Goal: Information Seeking & Learning: Check status

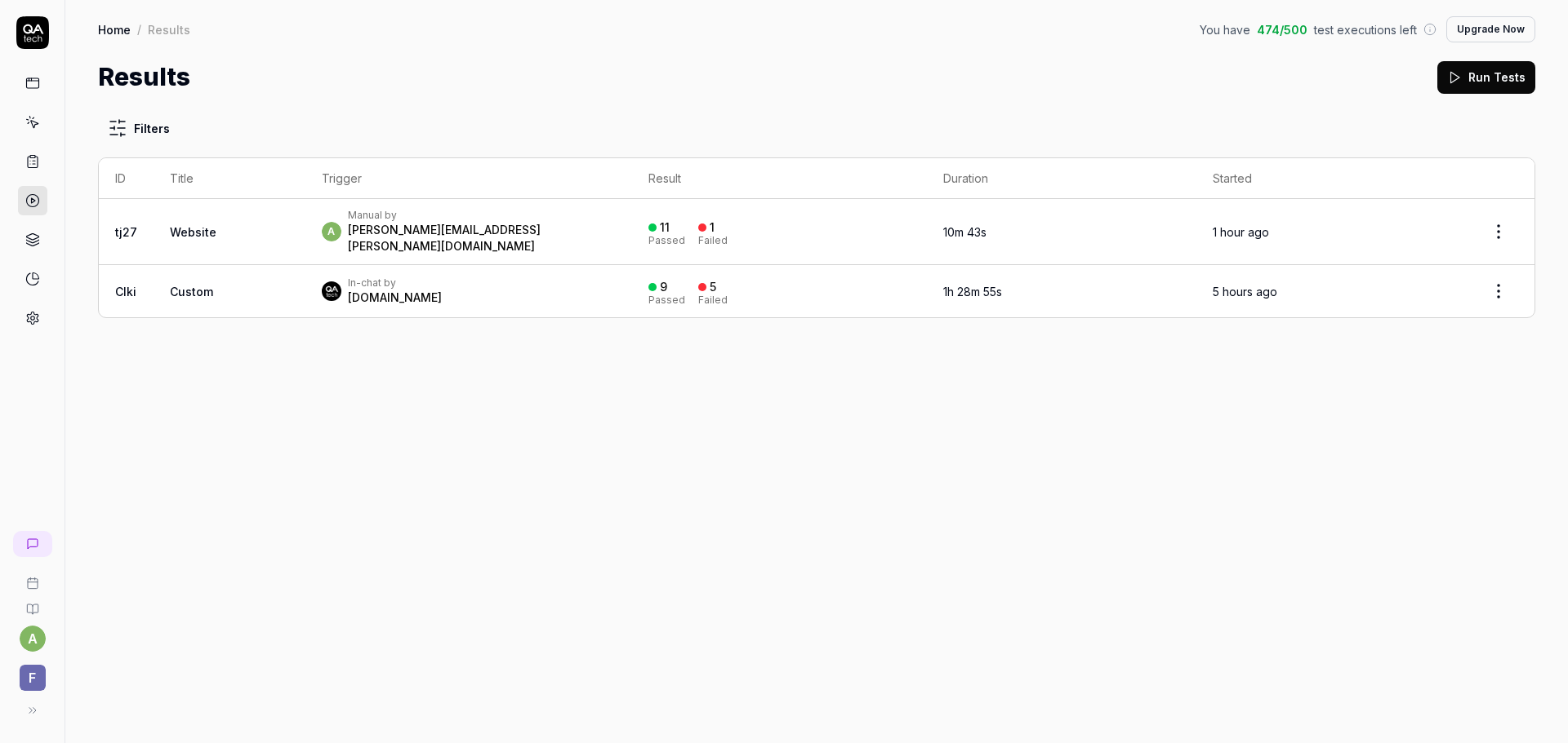
click at [616, 230] on div "a Manual by [PERSON_NAME][EMAIL_ADDRESS][PERSON_NAME][DOMAIN_NAME]" at bounding box center [468, 232] width 295 height 46
click at [468, 232] on div "[PERSON_NAME][EMAIL_ADDRESS][PERSON_NAME][DOMAIN_NAME]" at bounding box center [482, 238] width 268 height 33
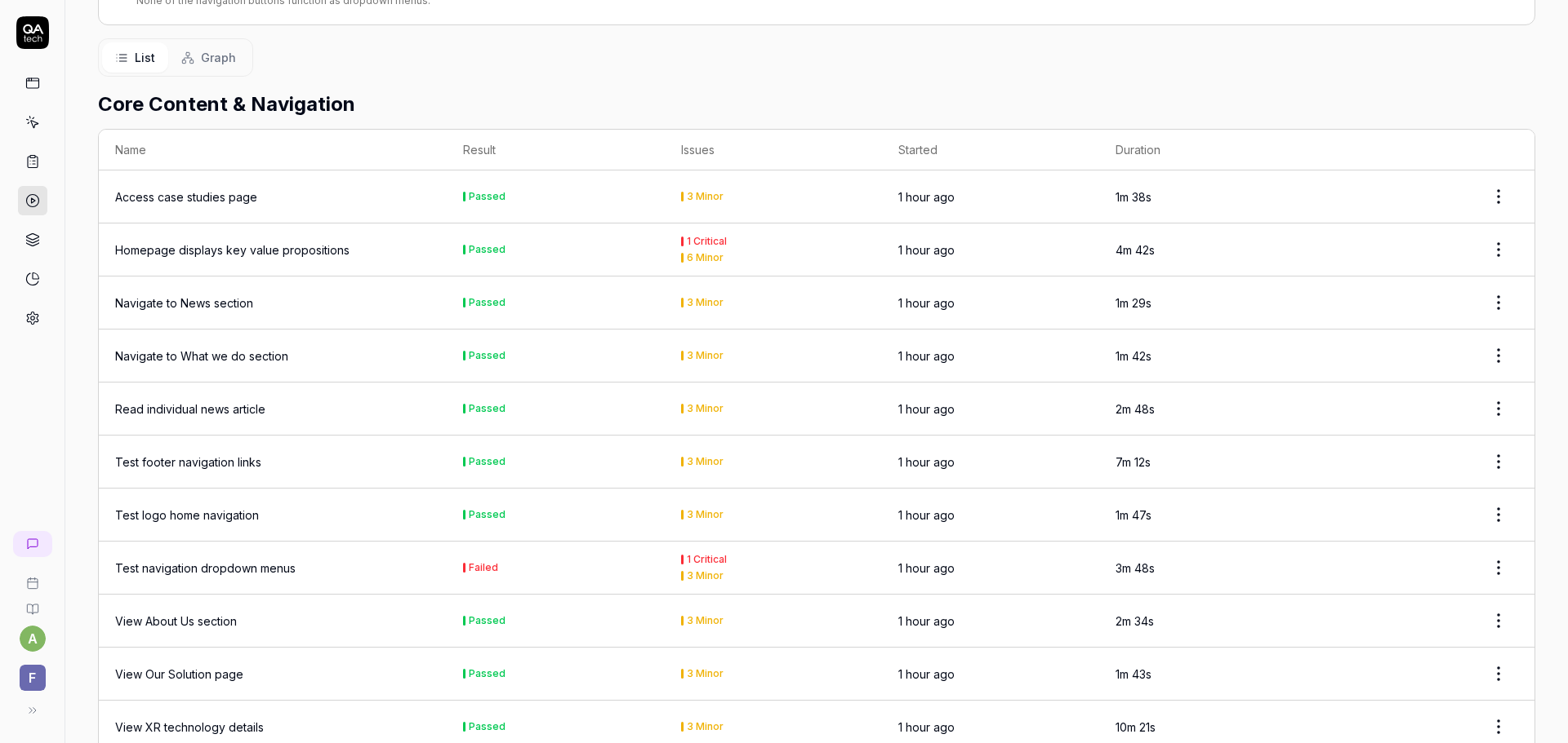
scroll to position [319, 0]
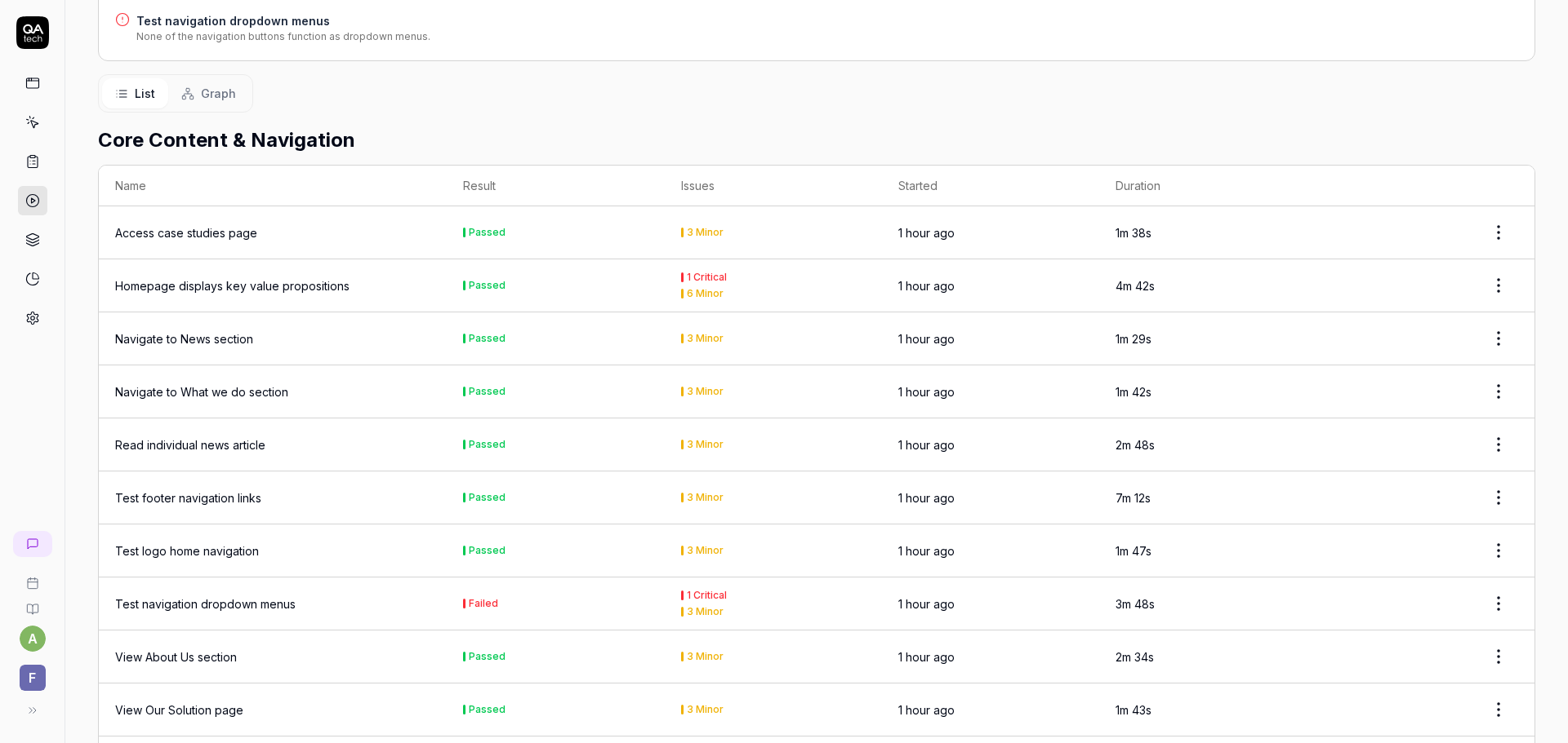
click at [337, 278] on div "Homepage displays key value propositions" at bounding box center [232, 286] width 235 height 17
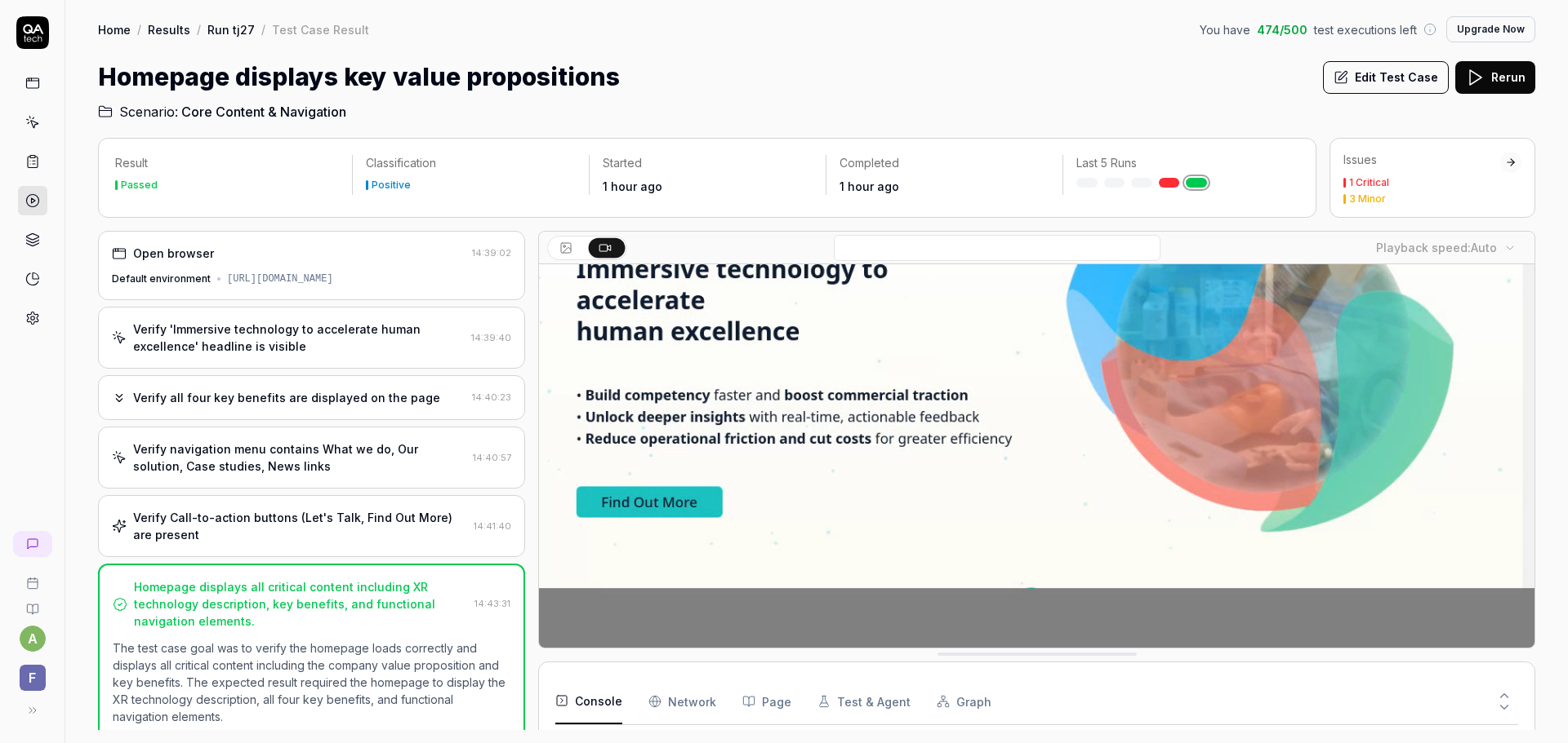
click at [1386, 183] on div "1 Critical" at bounding box center [1368, 182] width 40 height 9
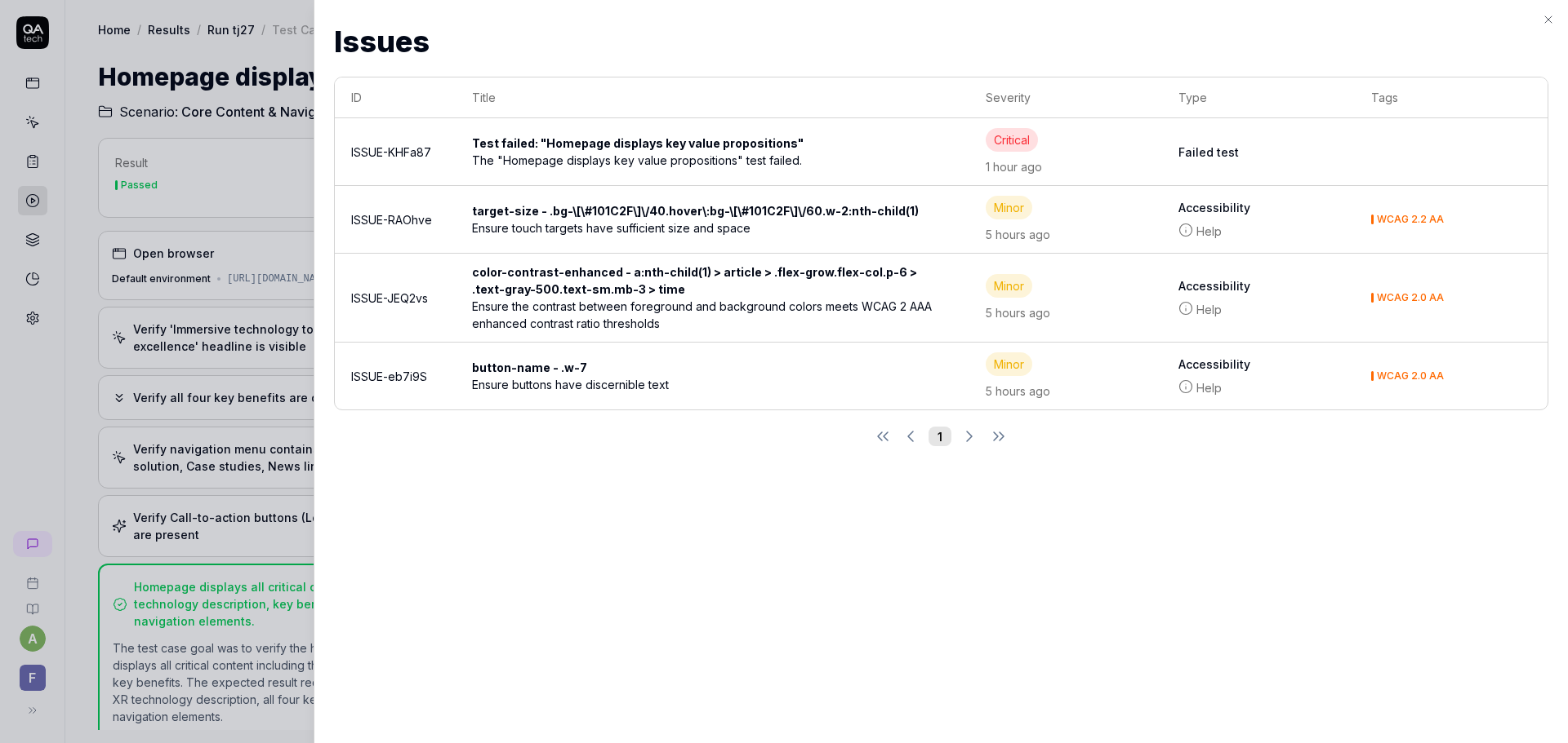
click at [674, 317] on div "Ensure the contrast between foreground and background colors meets WCAG 2 AAA e…" at bounding box center [711, 315] width 478 height 35
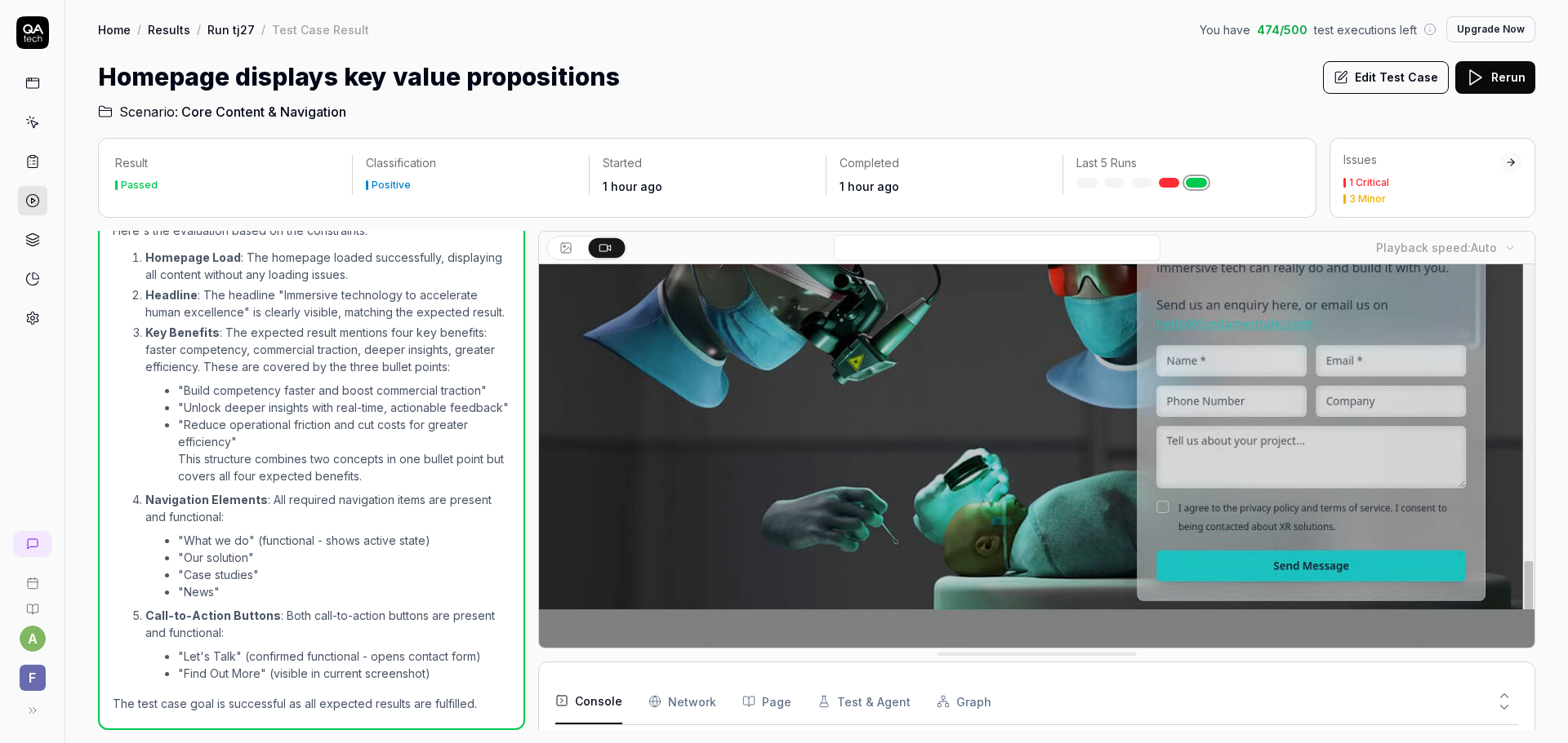
scroll to position [230, 0]
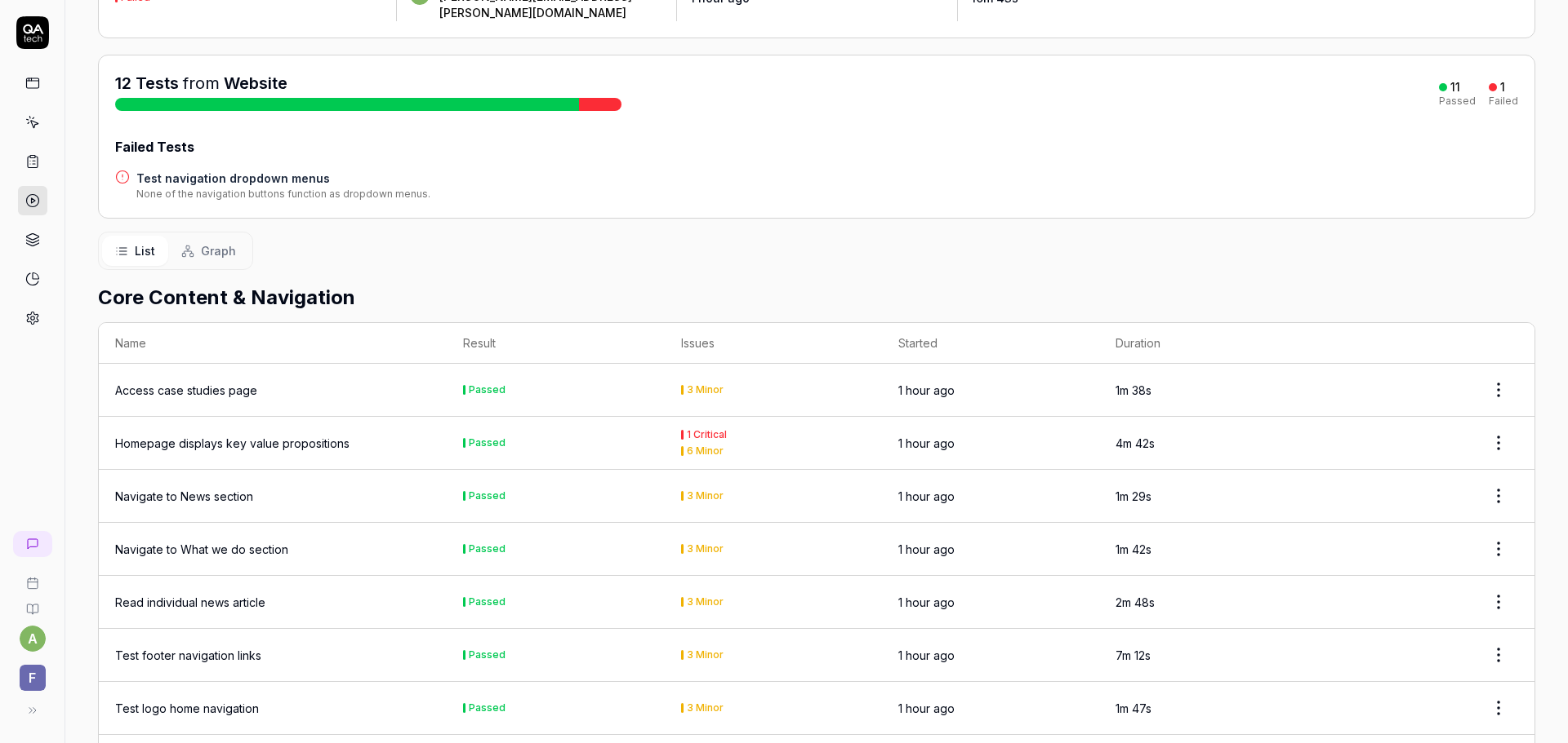
scroll to position [408, 0]
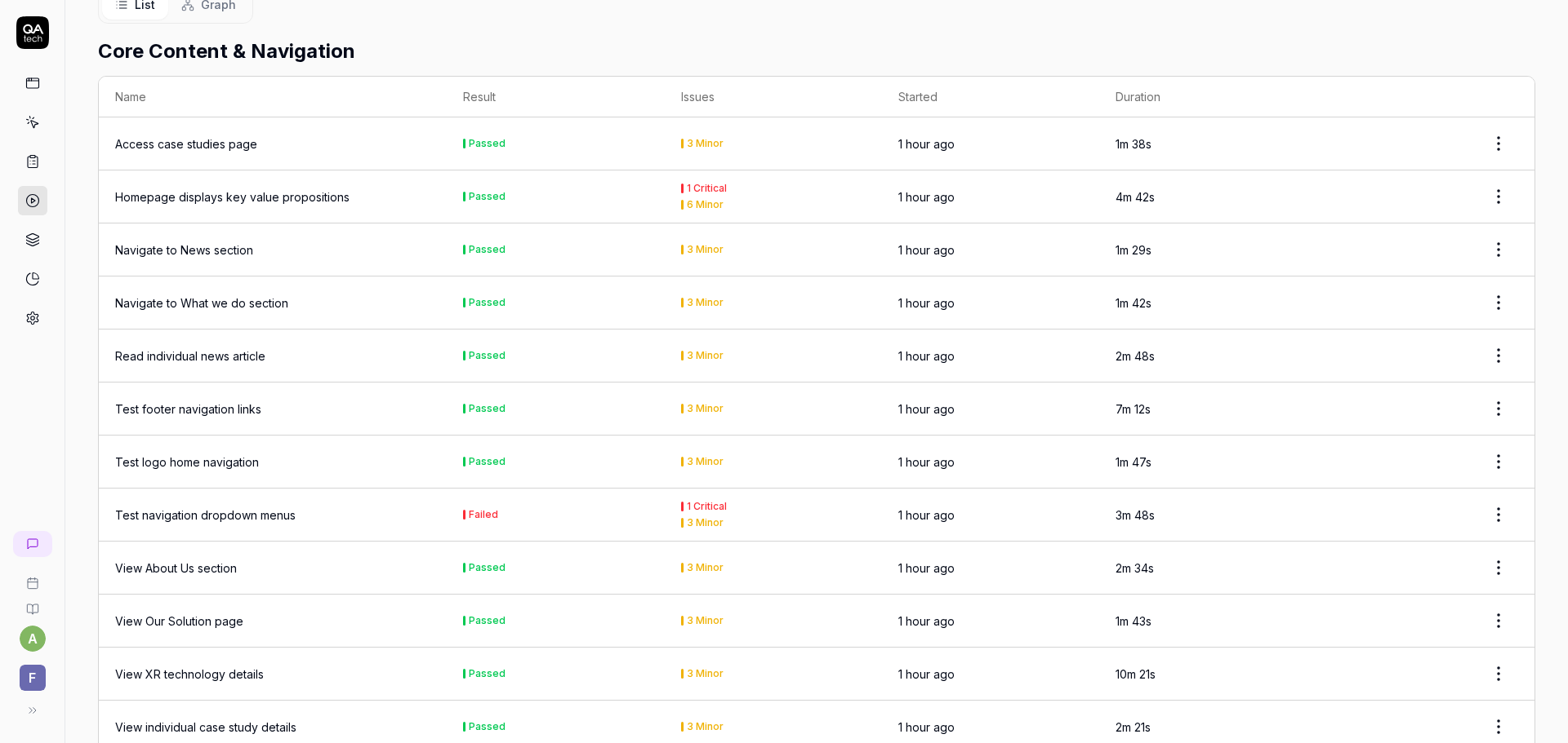
click at [280, 507] on div "Test navigation dropdown menus" at bounding box center [205, 515] width 180 height 17
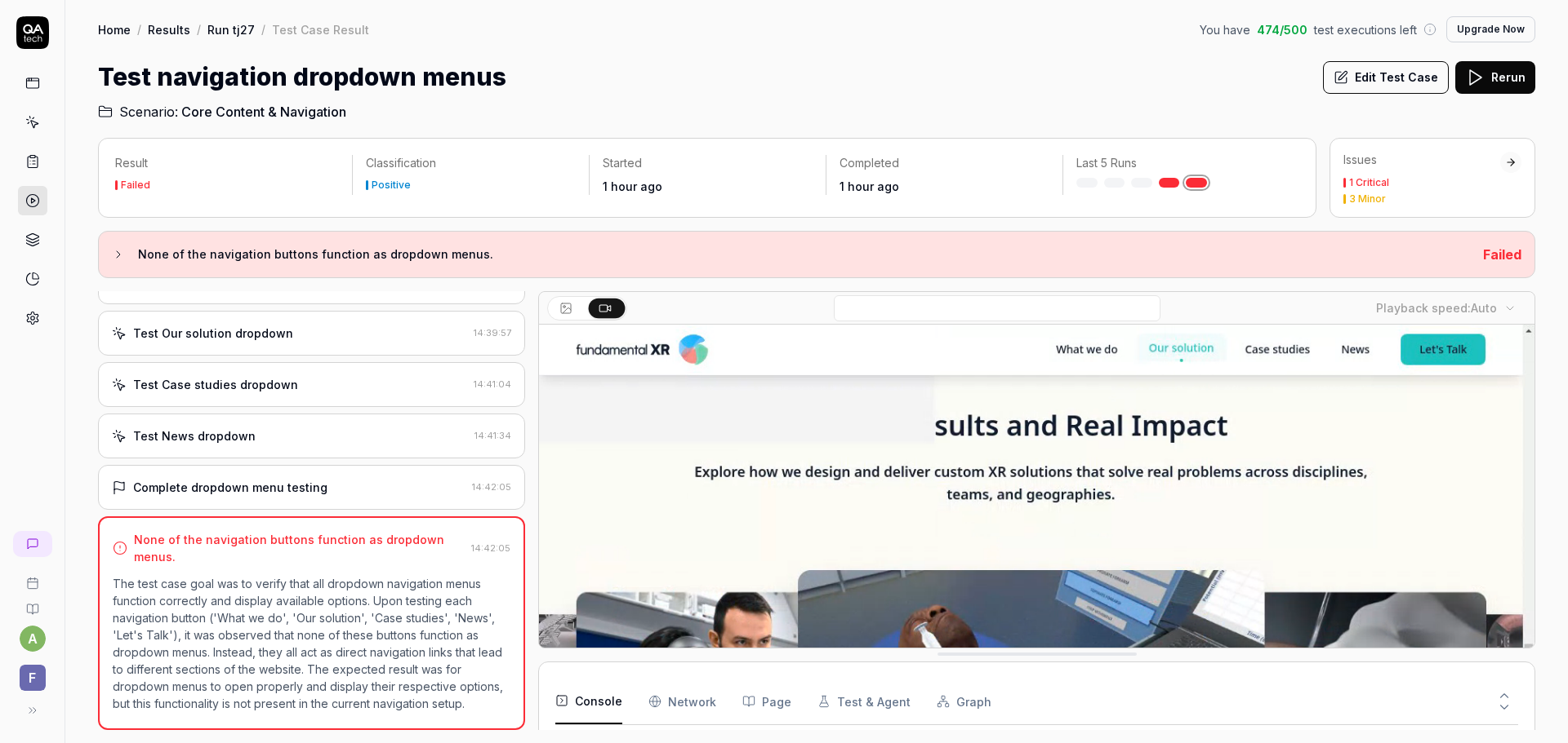
scroll to position [3260, 0]
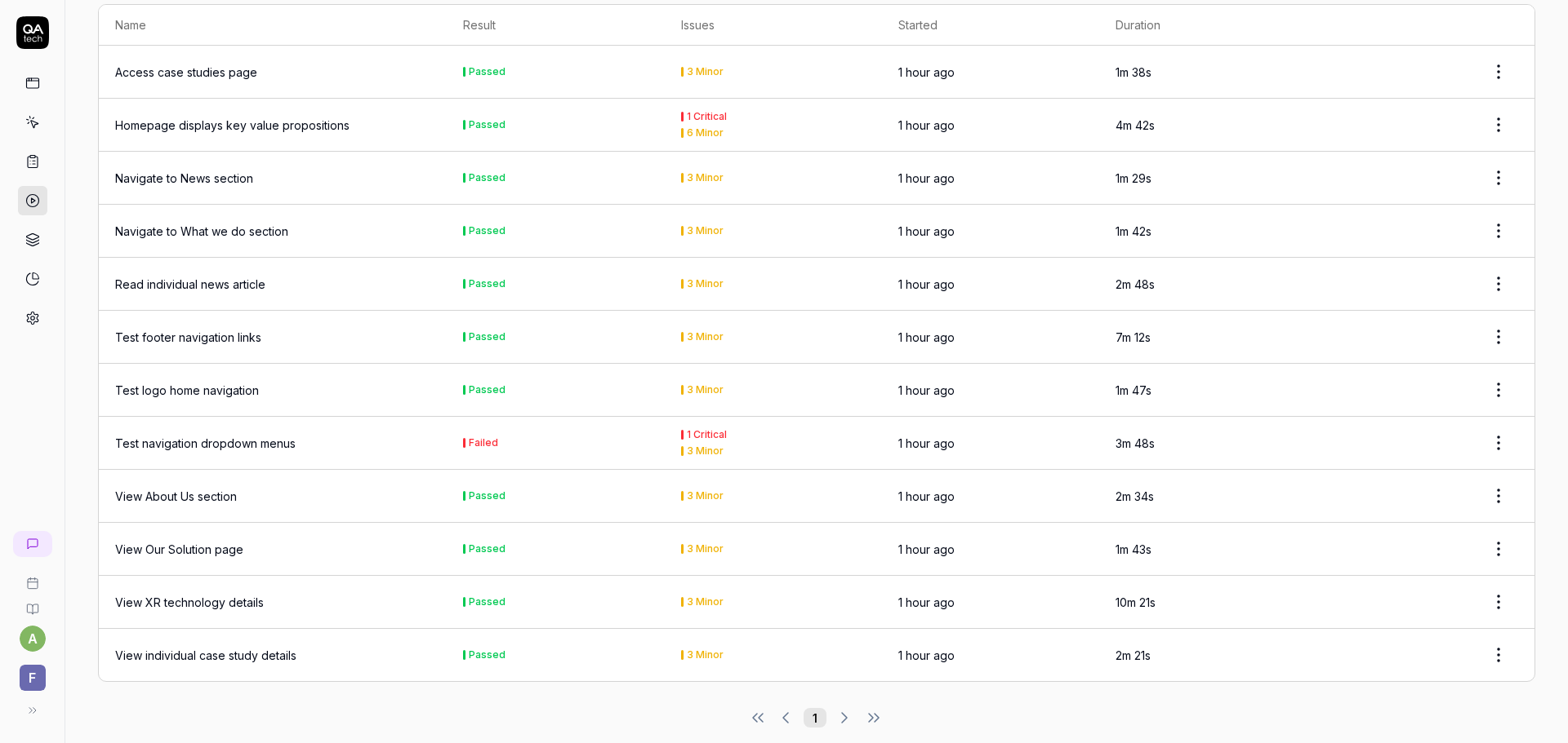
scroll to position [482, 0]
click at [257, 592] on div "View XR technology details" at bounding box center [189, 600] width 149 height 17
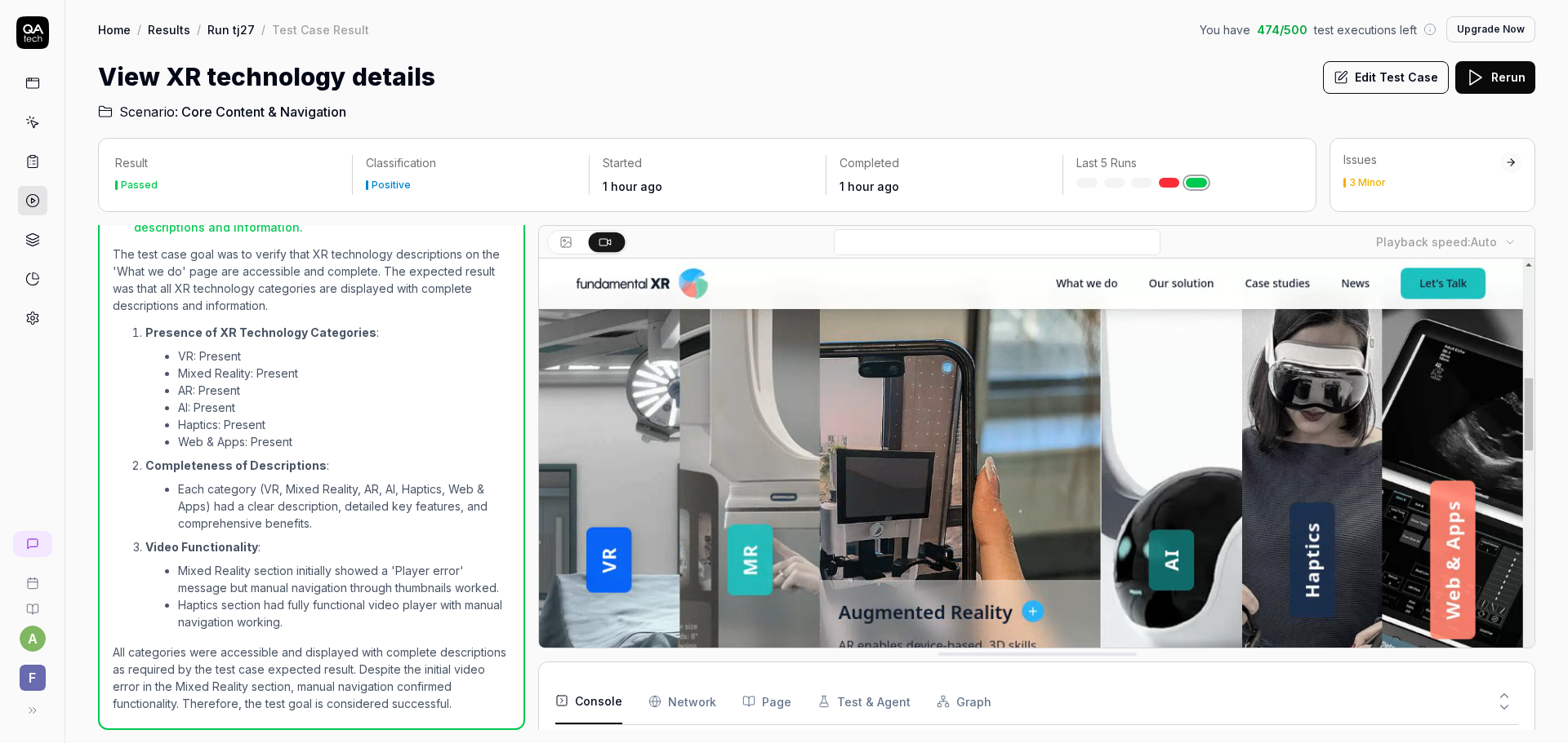
scroll to position [3260, 0]
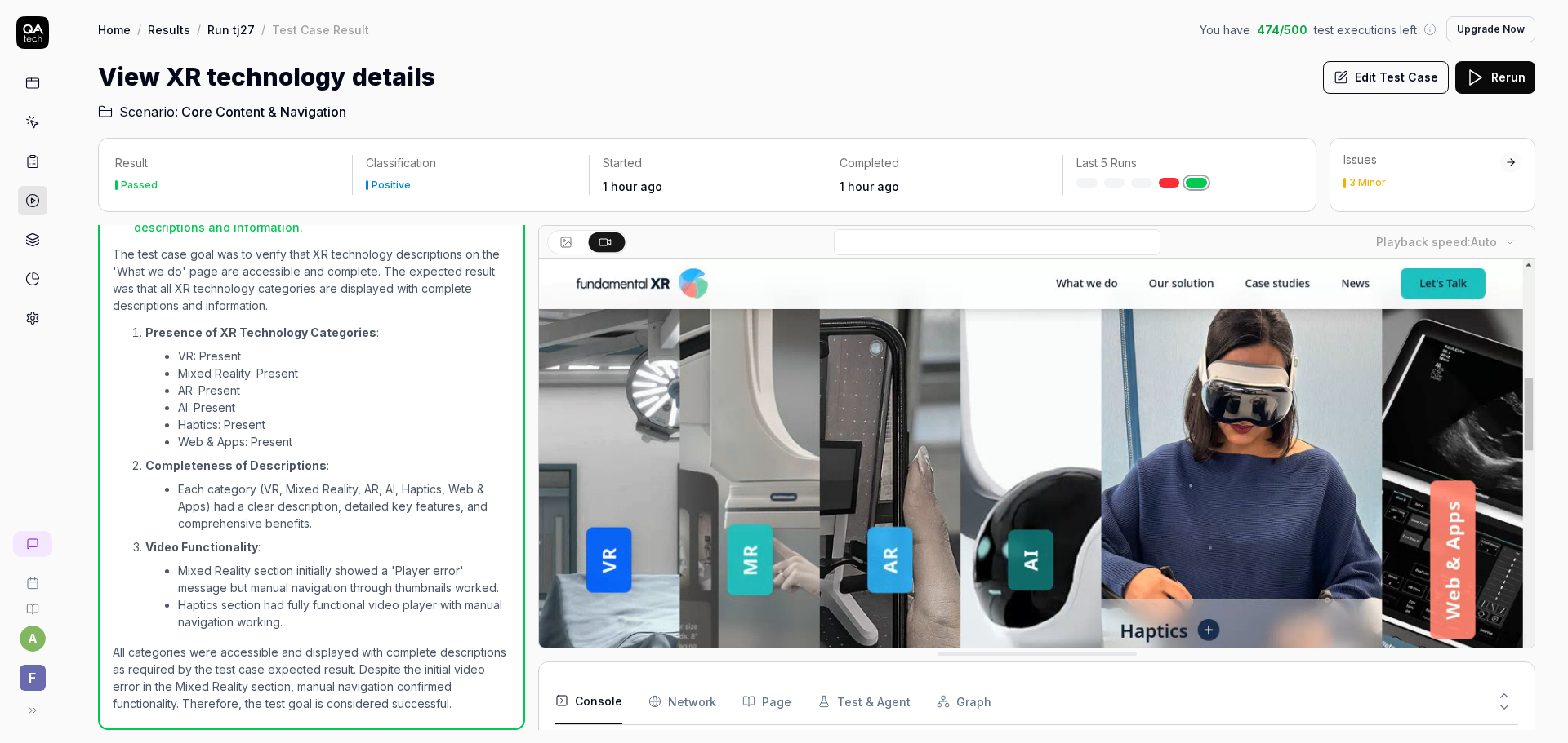
click at [1403, 175] on div "Issues 3 Minor" at bounding box center [1421, 169] width 157 height 36
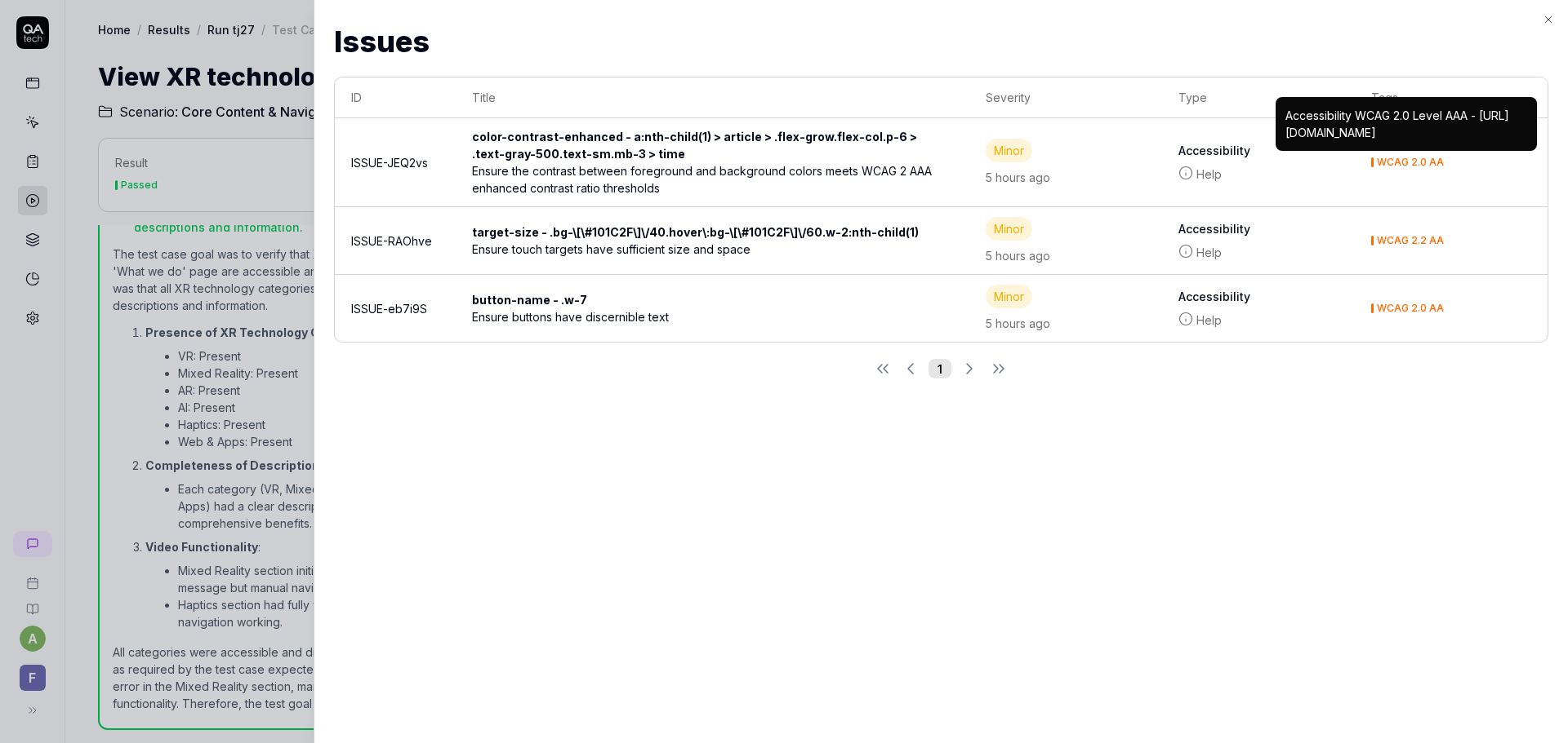
click at [682, 306] on div "button-name - .w-7" at bounding box center [712, 300] width 481 height 17
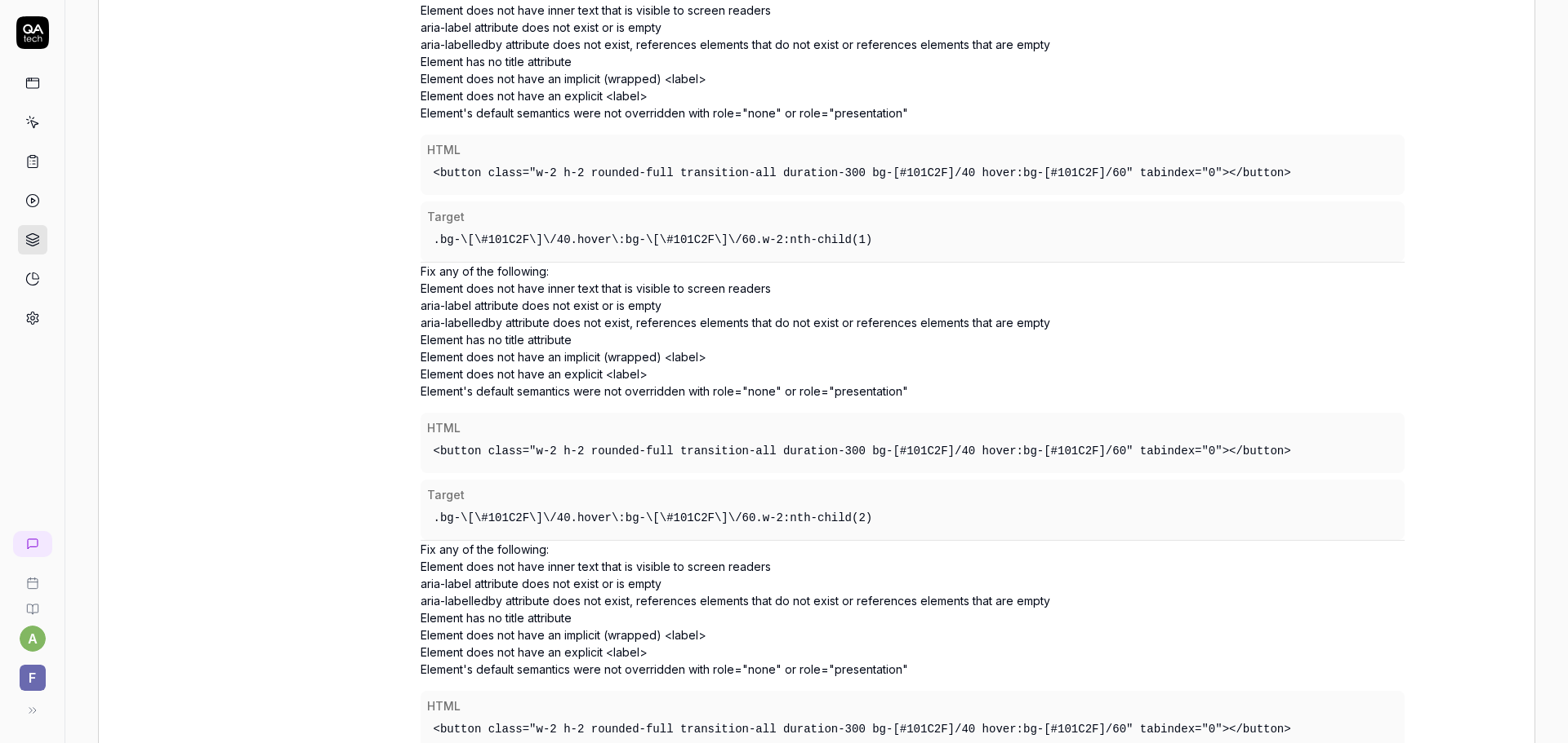
scroll to position [3182, 0]
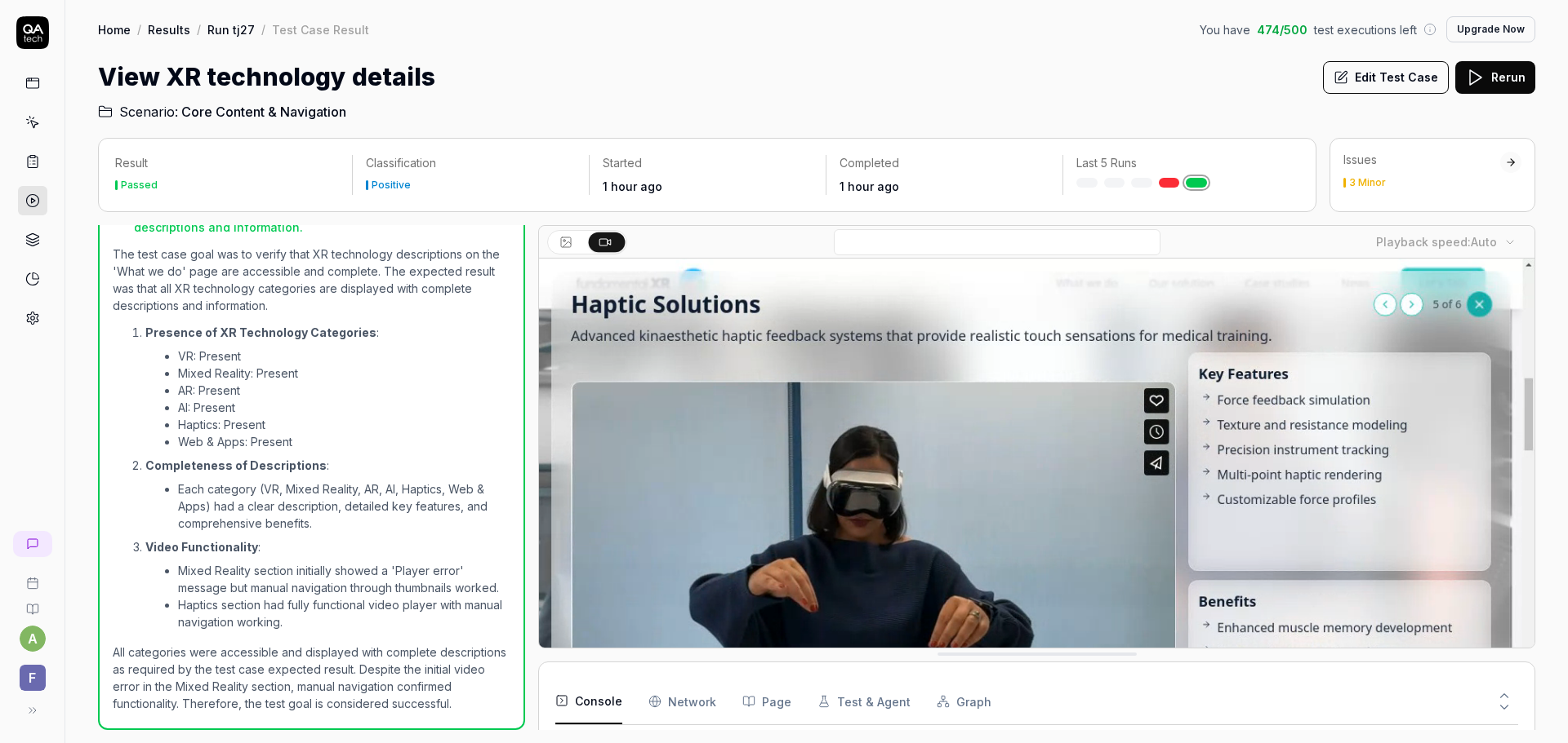
scroll to position [697, 0]
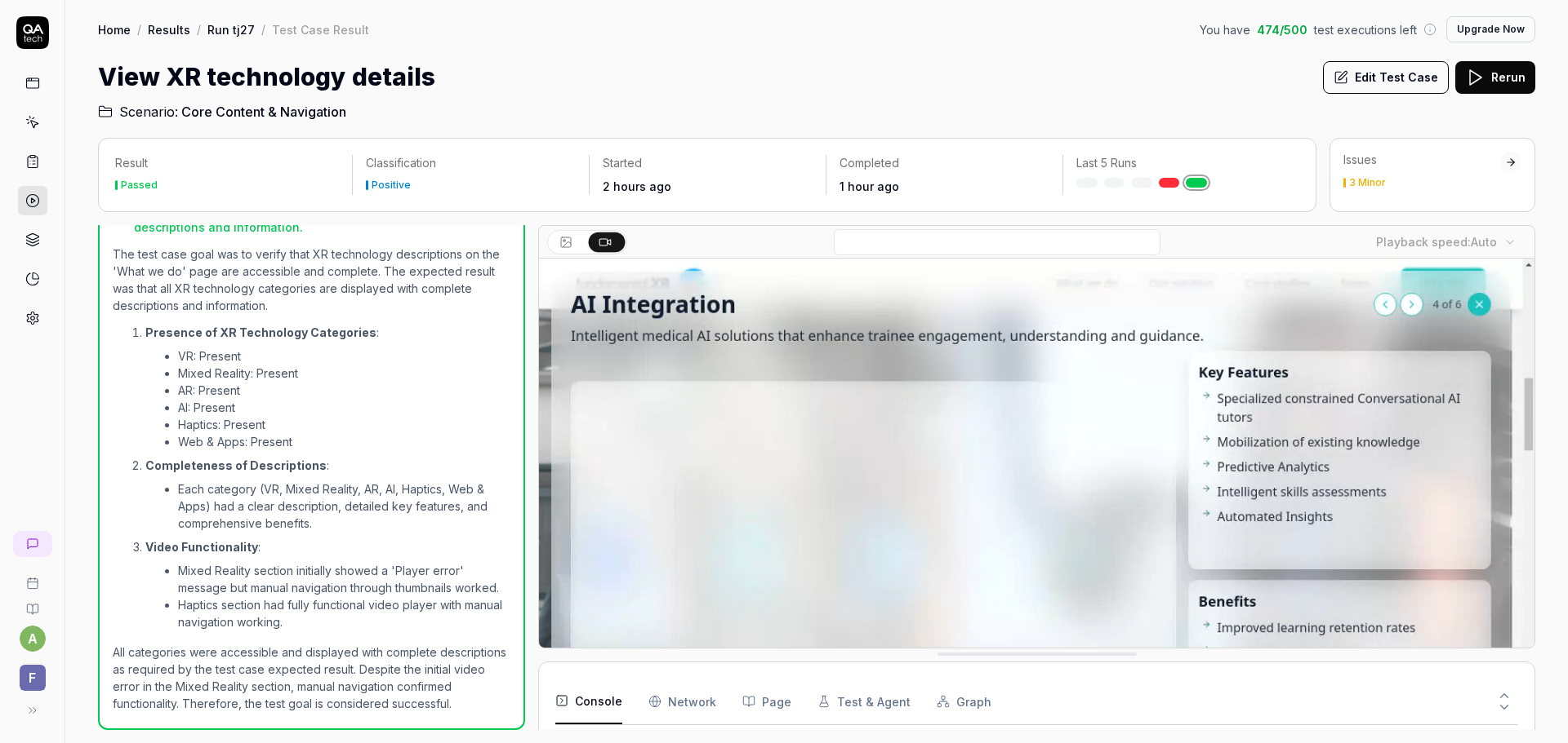
click at [29, 37] on icon at bounding box center [28, 38] width 5 height 5
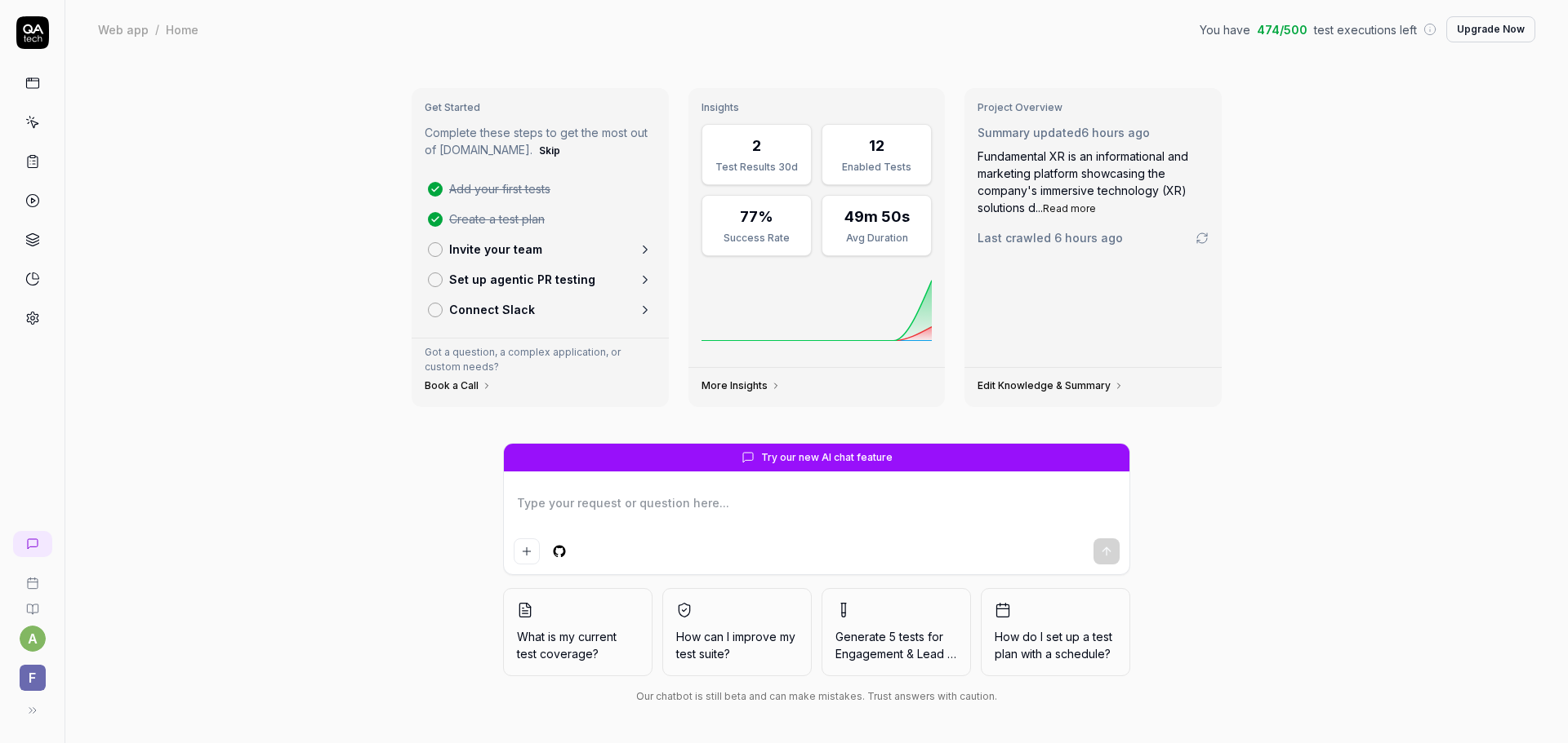
type textarea "*"
